Goal: Task Accomplishment & Management: Use online tool/utility

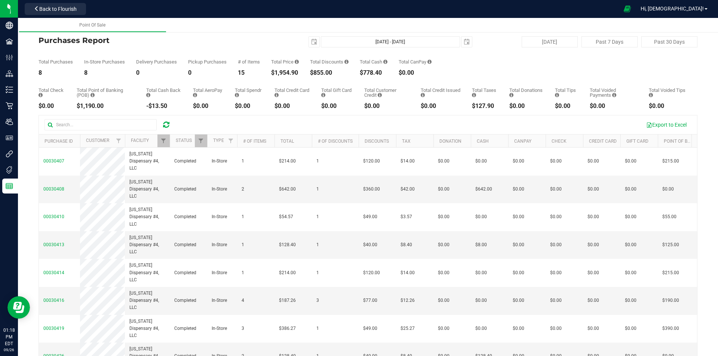
click at [165, 125] on icon at bounding box center [166, 124] width 6 height 7
click at [164, 140] on span "Filter" at bounding box center [163, 141] width 6 height 6
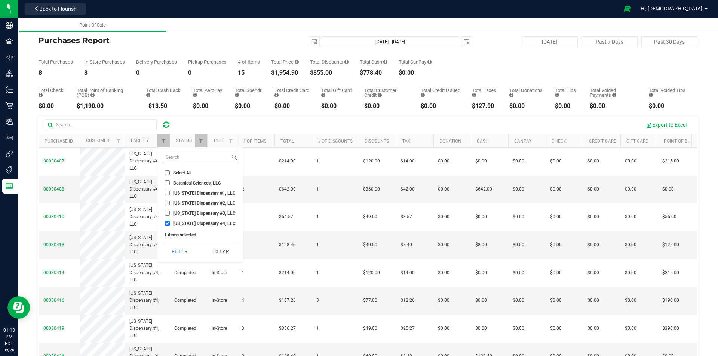
click at [165, 222] on input "[US_STATE] Dispensary #4, LLC" at bounding box center [167, 223] width 5 height 5
checkbox input "false"
click at [169, 193] on input "[US_STATE] Dispensary #1, LLC" at bounding box center [167, 193] width 5 height 5
click at [180, 254] on button "Filter" at bounding box center [180, 251] width 36 height 16
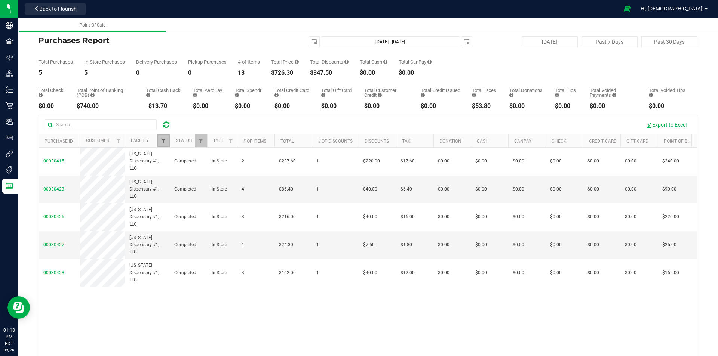
click at [165, 142] on span "Filter" at bounding box center [163, 141] width 6 height 6
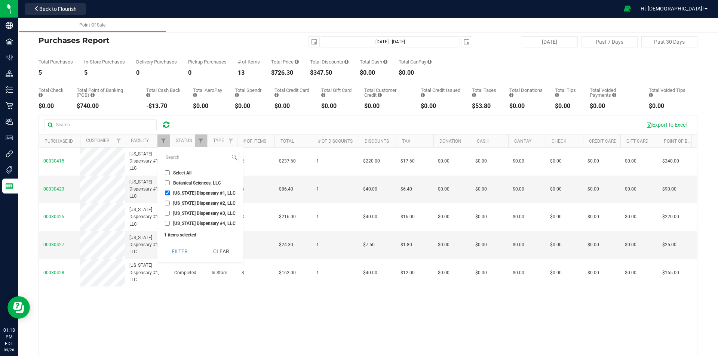
click at [169, 191] on input "[US_STATE] Dispensary #1, LLC" at bounding box center [167, 193] width 5 height 5
checkbox input "false"
click at [169, 203] on input "[US_STATE] Dispensary #2, LLC" at bounding box center [167, 203] width 5 height 5
click at [172, 257] on button "Filter" at bounding box center [180, 251] width 36 height 16
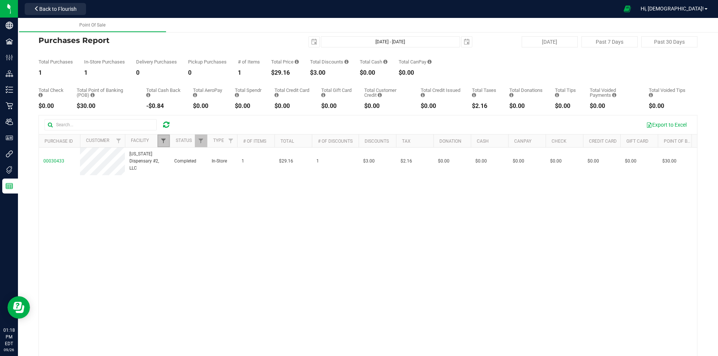
click at [164, 140] on span "Filter" at bounding box center [163, 141] width 6 height 6
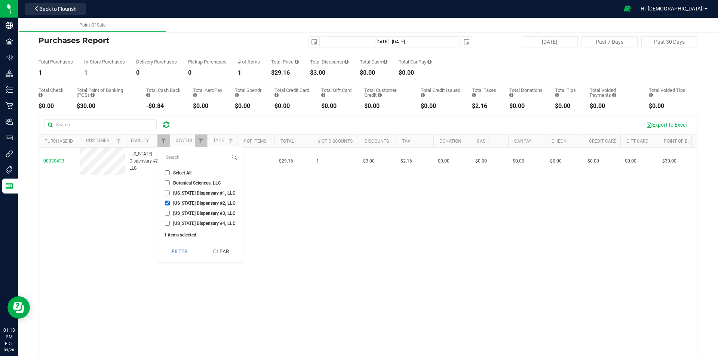
click at [168, 205] on input "[US_STATE] Dispensary #2, LLC" at bounding box center [167, 203] width 5 height 5
checkbox input "false"
click at [168, 211] on input "[US_STATE] Dispensary #3, LLC" at bounding box center [167, 213] width 5 height 5
click at [180, 249] on button "Filter" at bounding box center [180, 251] width 36 height 16
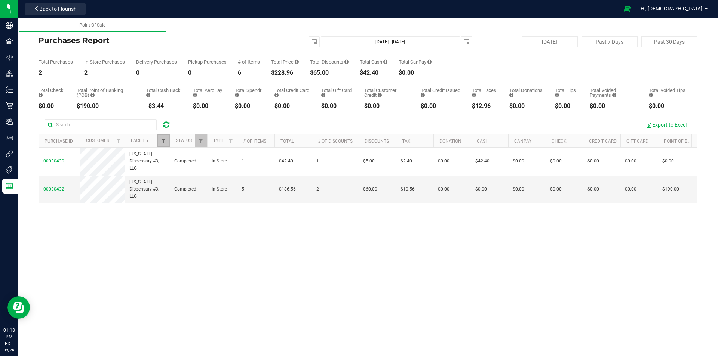
click at [161, 140] on span "Filter" at bounding box center [163, 141] width 6 height 6
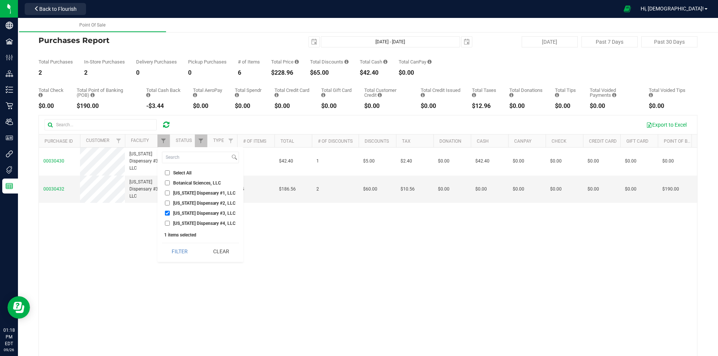
click at [166, 212] on input "[US_STATE] Dispensary #3, LLC" at bounding box center [167, 213] width 5 height 5
checkbox input "false"
click at [166, 225] on input "[US_STATE] Dispensary #4, LLC" at bounding box center [167, 223] width 5 height 5
checkbox input "true"
click at [178, 250] on button "Filter" at bounding box center [180, 251] width 36 height 16
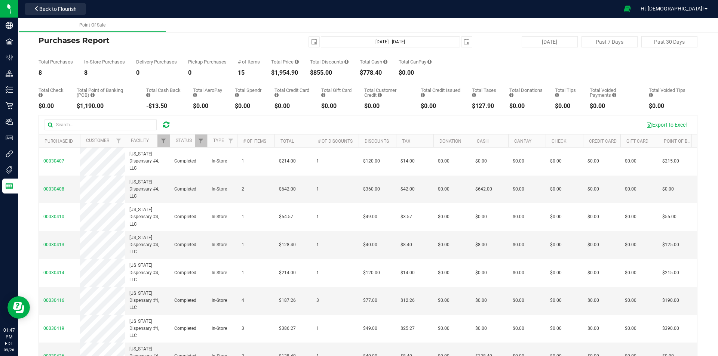
click at [165, 122] on icon at bounding box center [166, 124] width 6 height 7
click at [164, 145] on link "Filter" at bounding box center [163, 141] width 12 height 13
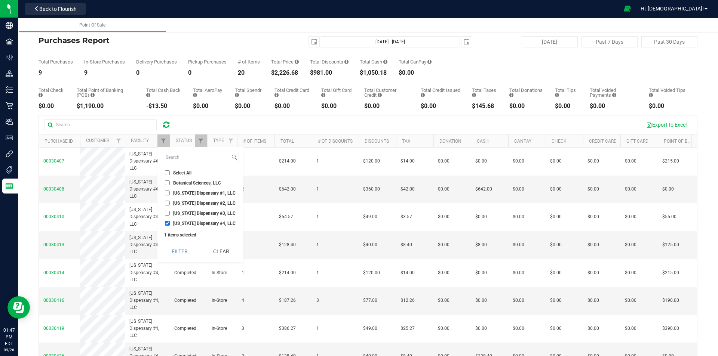
click at [169, 191] on li "[US_STATE] Dispensary #1, LLC" at bounding box center [200, 193] width 77 height 8
click at [168, 192] on input "[US_STATE] Dispensary #1, LLC" at bounding box center [167, 193] width 5 height 5
checkbox input "true"
click at [168, 223] on input "[US_STATE] Dispensary #4, LLC" at bounding box center [167, 223] width 5 height 5
checkbox input "false"
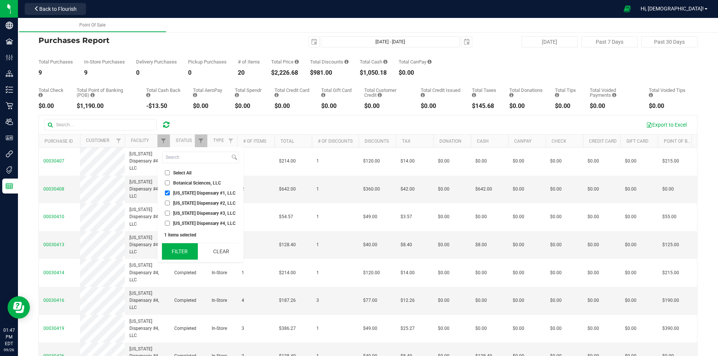
click at [186, 251] on button "Filter" at bounding box center [180, 251] width 36 height 16
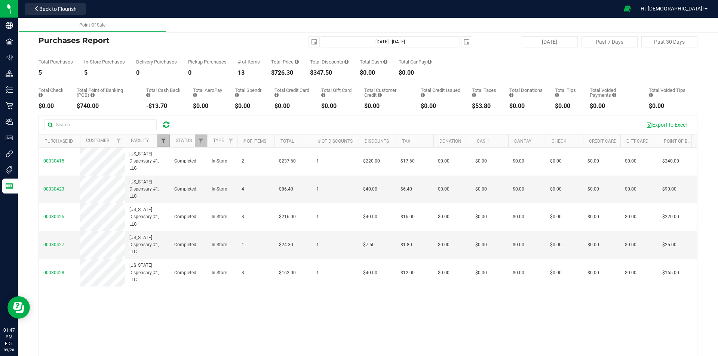
click at [161, 144] on span "Filter" at bounding box center [163, 141] width 6 height 6
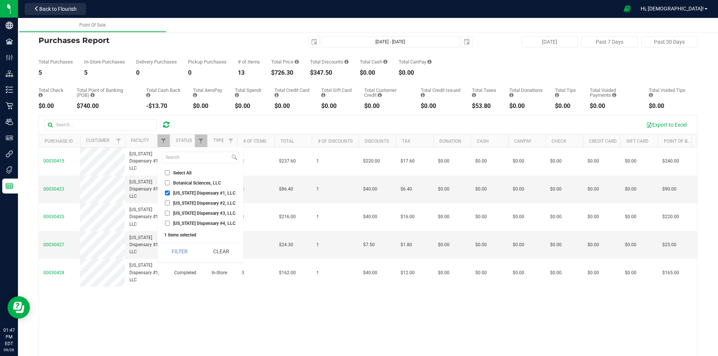
click at [167, 191] on input "[US_STATE] Dispensary #1, LLC" at bounding box center [167, 193] width 5 height 5
checkbox input "false"
click at [168, 203] on input "[US_STATE] Dispensary #2, LLC" at bounding box center [167, 203] width 5 height 5
click at [180, 249] on button "Filter" at bounding box center [180, 251] width 36 height 16
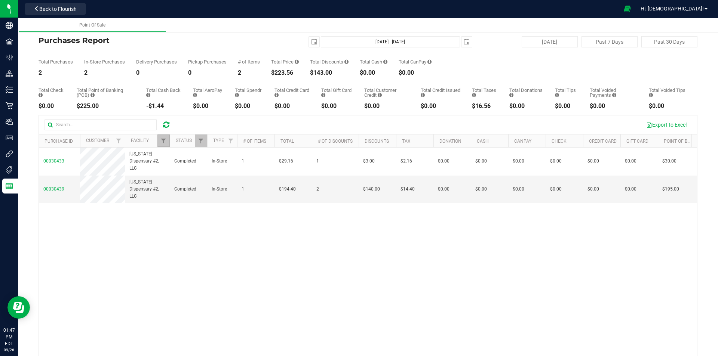
click at [165, 137] on link "Filter" at bounding box center [163, 141] width 12 height 13
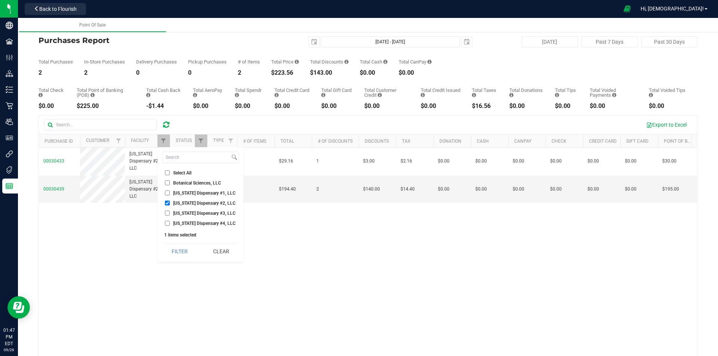
click at [167, 202] on input "[US_STATE] Dispensary #2, LLC" at bounding box center [167, 203] width 5 height 5
checkbox input "false"
click at [166, 209] on li "[US_STATE] Dispensary #3, LLC" at bounding box center [200, 213] width 77 height 8
click at [167, 214] on input "[US_STATE] Dispensary #3, LLC" at bounding box center [167, 213] width 5 height 5
checkbox input "true"
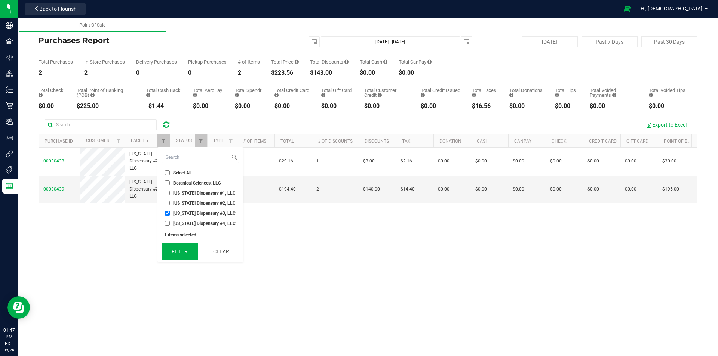
click at [176, 246] on button "Filter" at bounding box center [180, 251] width 36 height 16
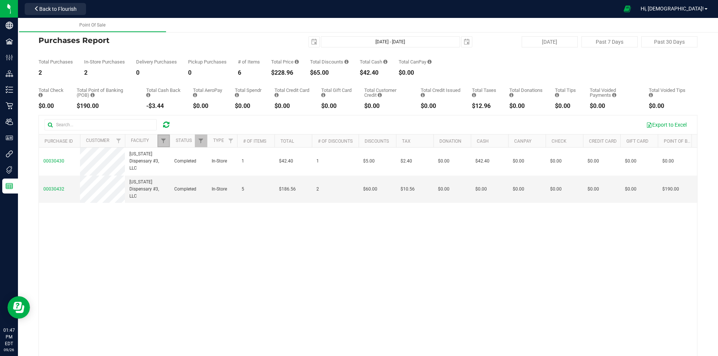
click at [164, 137] on link "Filter" at bounding box center [163, 141] width 12 height 13
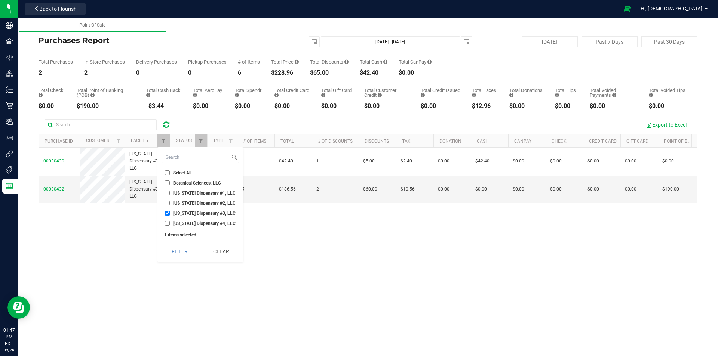
click at [167, 225] on input "[US_STATE] Dispensary #4, LLC" at bounding box center [167, 223] width 5 height 5
checkbox input "true"
click at [169, 212] on input "[US_STATE] Dispensary #3, LLC" at bounding box center [167, 213] width 5 height 5
checkbox input "false"
click at [177, 248] on button "Filter" at bounding box center [180, 251] width 36 height 16
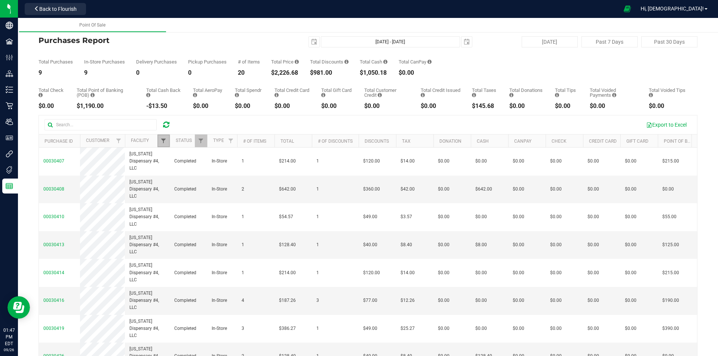
click at [166, 142] on span "Filter" at bounding box center [163, 141] width 6 height 6
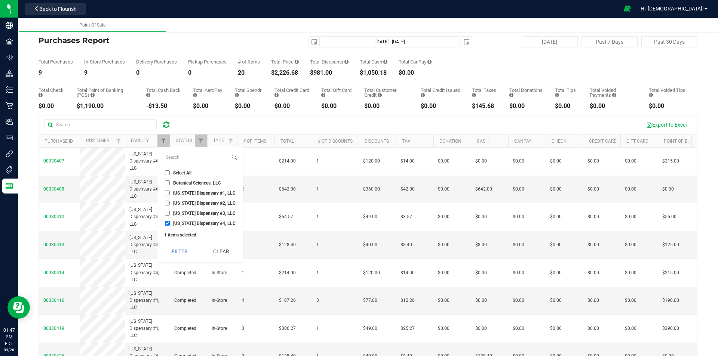
click at [165, 201] on input "[US_STATE] Dispensary #2, LLC" at bounding box center [167, 203] width 5 height 5
checkbox input "true"
click at [168, 224] on input "[US_STATE] Dispensary #4, LLC" at bounding box center [167, 223] width 5 height 5
checkbox input "false"
click at [184, 257] on button "Filter" at bounding box center [180, 251] width 36 height 16
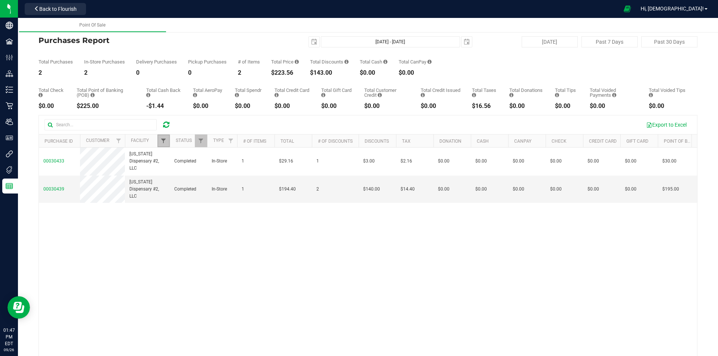
click at [164, 144] on span "Filter" at bounding box center [163, 141] width 6 height 6
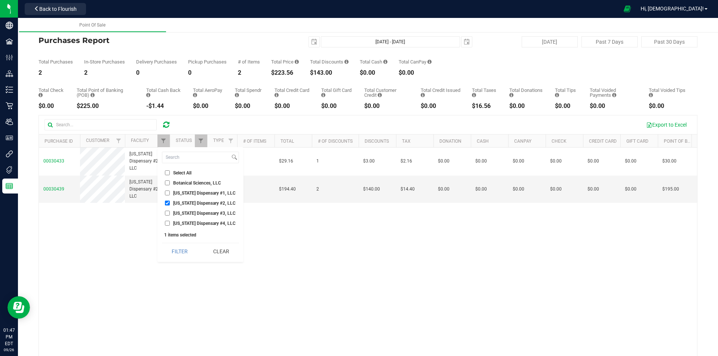
click at [166, 203] on input "[US_STATE] Dispensary #2, LLC" at bounding box center [167, 203] width 5 height 5
checkbox input "false"
click at [166, 211] on input "[US_STATE] Dispensary #3, LLC" at bounding box center [167, 213] width 5 height 5
click at [179, 249] on button "Filter" at bounding box center [180, 251] width 36 height 16
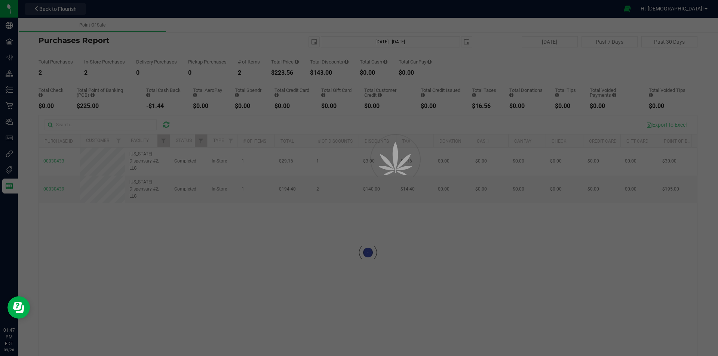
checkbox input "true"
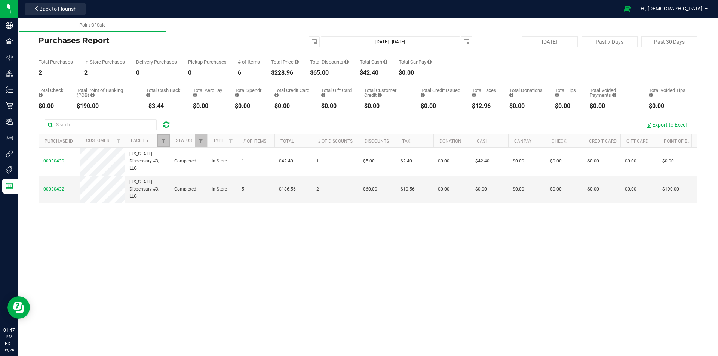
click at [165, 138] on link "Filter" at bounding box center [163, 141] width 12 height 13
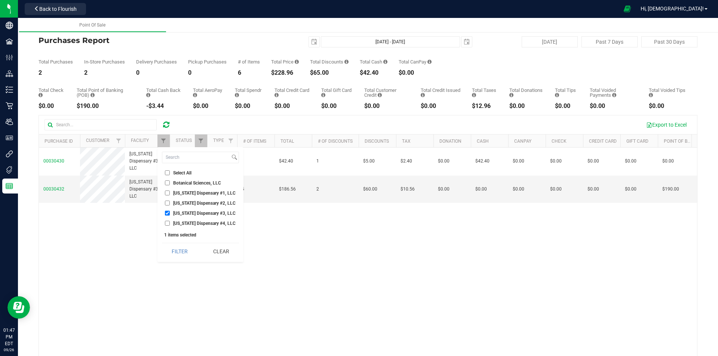
click at [167, 193] on input "[US_STATE] Dispensary #1, LLC" at bounding box center [167, 193] width 5 height 5
checkbox input "true"
click at [167, 214] on input "[US_STATE] Dispensary #3, LLC" at bounding box center [167, 213] width 5 height 5
checkbox input "false"
click at [183, 247] on button "Filter" at bounding box center [180, 251] width 36 height 16
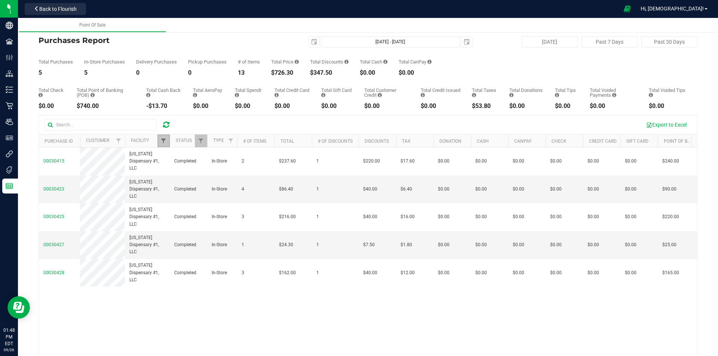
click at [163, 144] on span "Filter" at bounding box center [163, 141] width 6 height 6
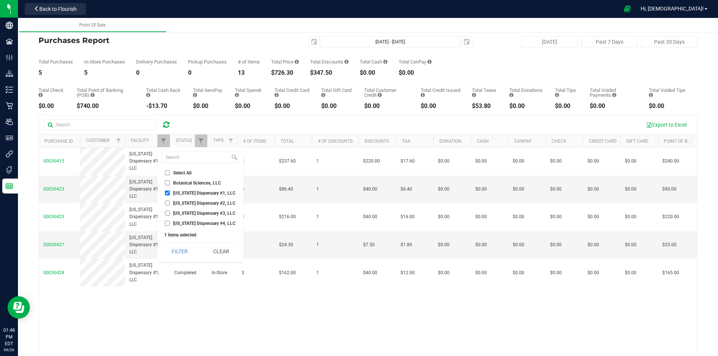
click at [167, 192] on input "[US_STATE] Dispensary #1, LLC" at bounding box center [167, 193] width 5 height 5
checkbox input "false"
click at [167, 221] on input "[US_STATE] Dispensary #4, LLC" at bounding box center [167, 223] width 5 height 5
checkbox input "true"
click at [179, 248] on button "Filter" at bounding box center [180, 251] width 36 height 16
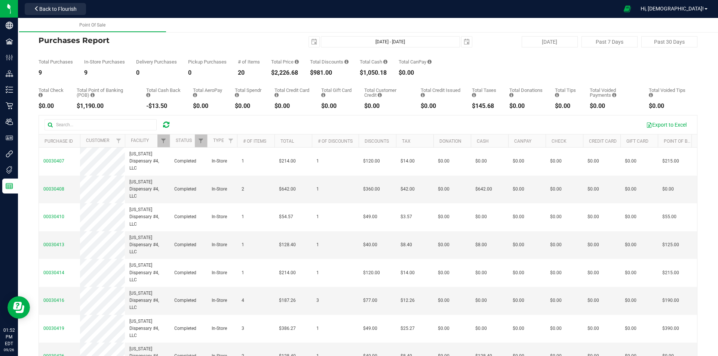
click at [168, 125] on icon at bounding box center [166, 124] width 6 height 7
click at [163, 125] on icon at bounding box center [166, 124] width 6 height 7
